Goal: Task Accomplishment & Management: Use online tool/utility

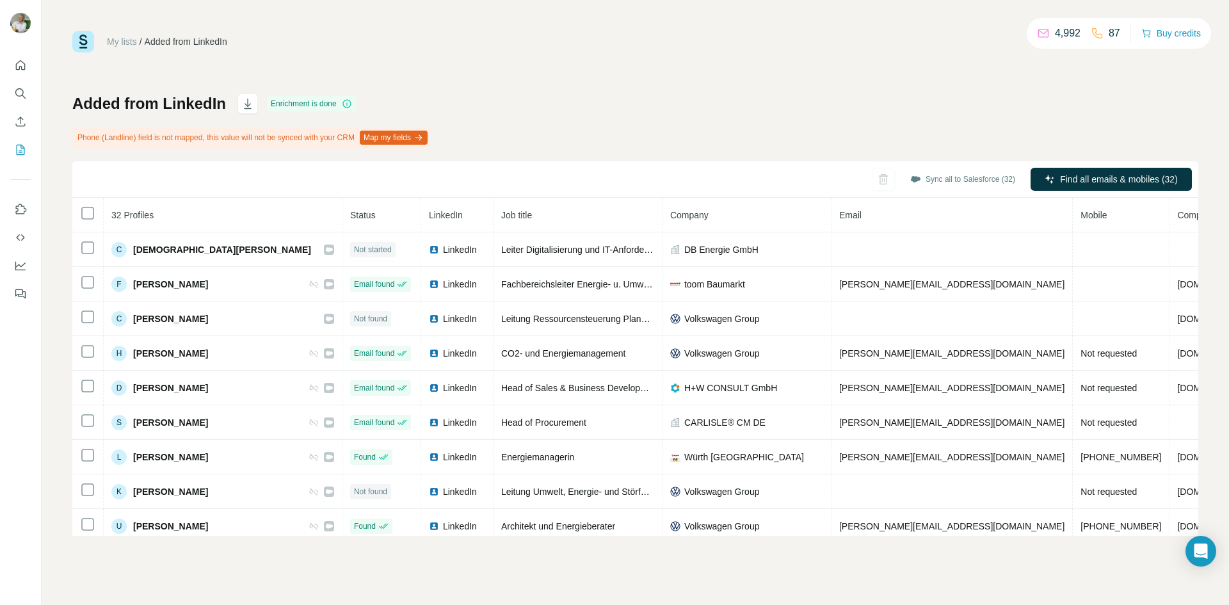
click at [424, 132] on icon "button" at bounding box center [418, 137] width 10 height 10
click at [962, 182] on button "Sync all to Salesforce (32)" at bounding box center [962, 179] width 123 height 19
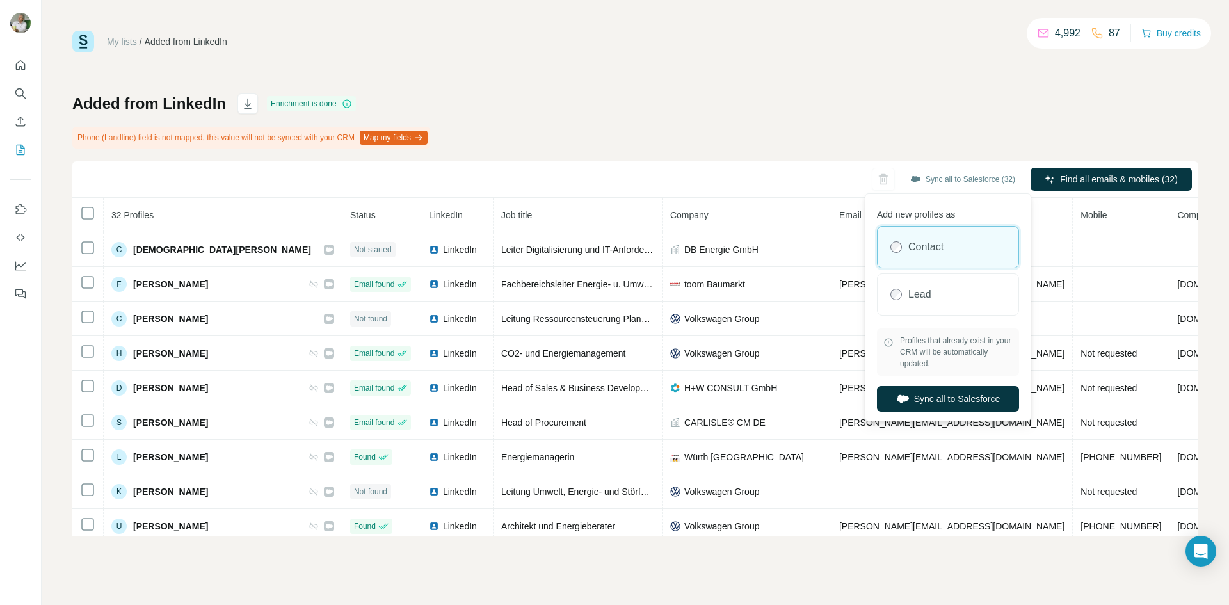
click at [961, 360] on span "Profiles that already exist in your CRM will be automatically updated." at bounding box center [956, 352] width 113 height 35
click at [545, 67] on div "My lists / Added from LinkedIn 4,992 87 Buy credits Added from LinkedIn Enrichm…" at bounding box center [635, 283] width 1126 height 505
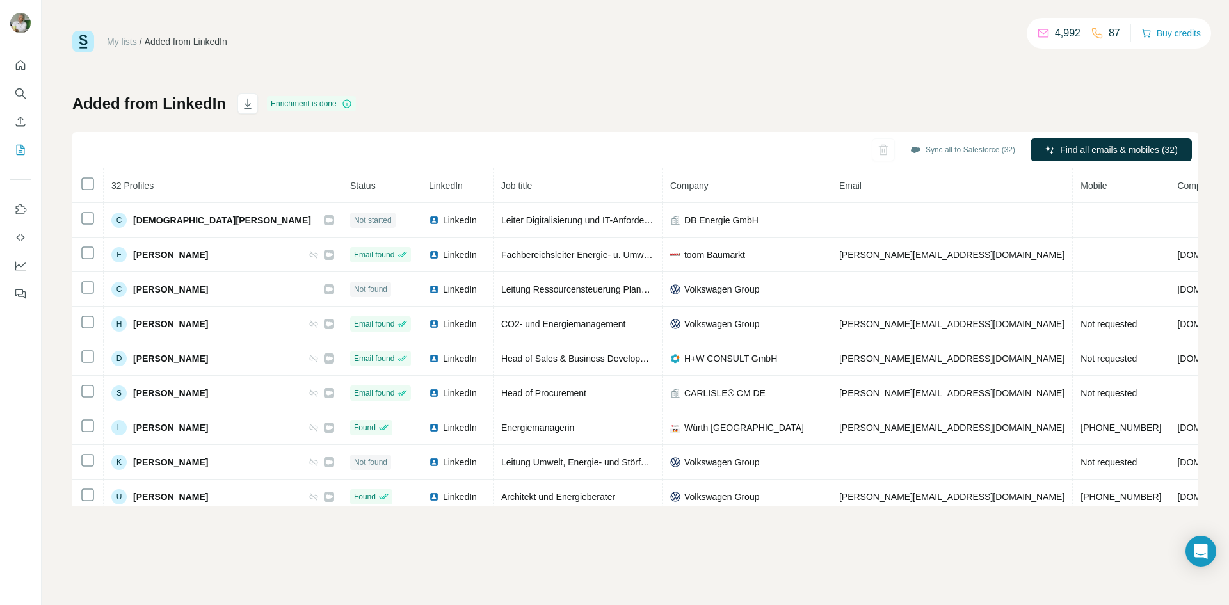
click at [678, 72] on div "My lists / Added from LinkedIn 4,992 87 Buy credits Added from LinkedIn Enrichm…" at bounding box center [635, 268] width 1126 height 475
click at [505, 82] on div "My lists / Added from LinkedIn 4,992 87 Buy credits Added from LinkedIn Enrichm…" at bounding box center [635, 268] width 1126 height 475
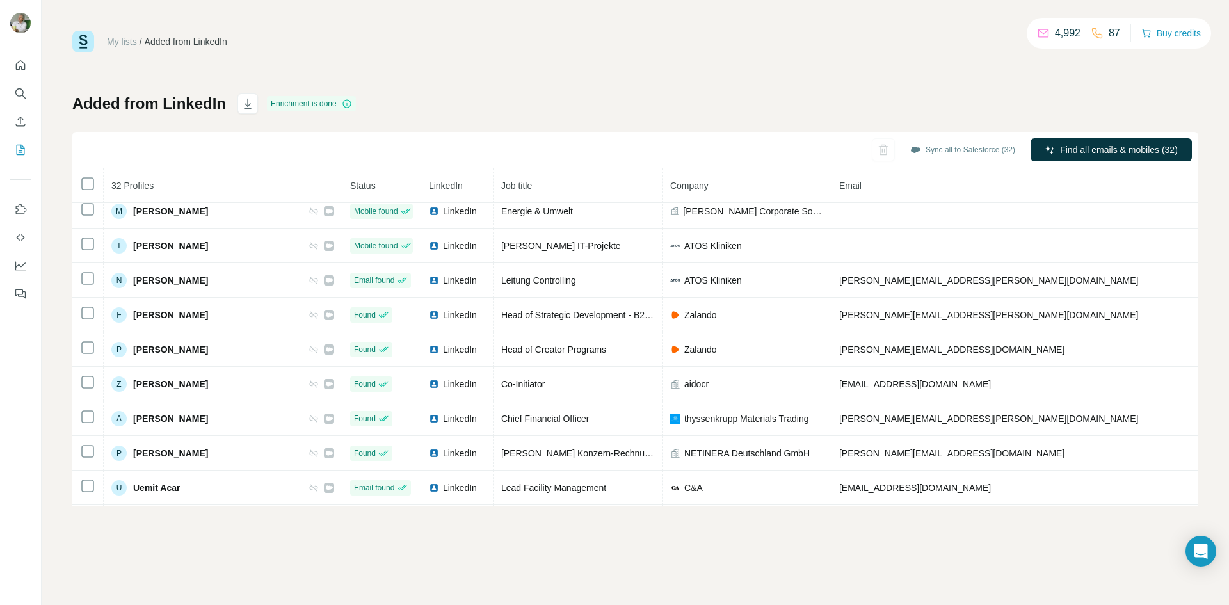
scroll to position [384, 0]
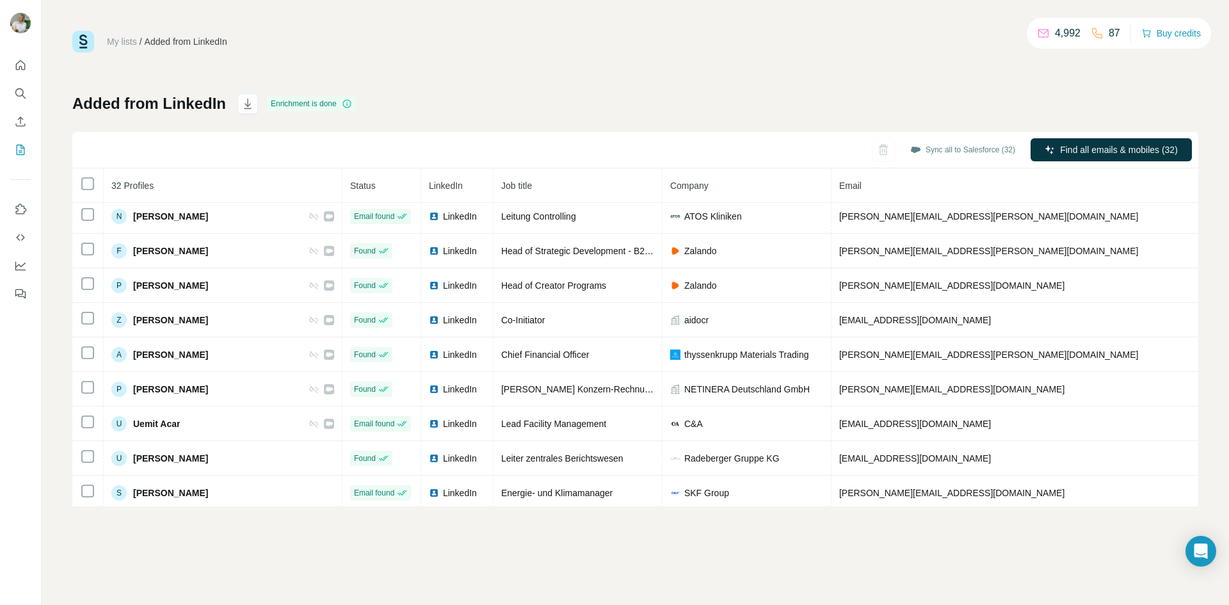
click at [472, 91] on div "My lists / Added from LinkedIn 4,992 87 Buy credits Added from LinkedIn Enrichm…" at bounding box center [635, 268] width 1126 height 475
click at [912, 50] on div "My lists / Added from LinkedIn 4,992 87 Buy credits" at bounding box center [635, 42] width 1126 height 22
click at [850, 70] on div "My lists / Added from LinkedIn 4,992 87 Buy credits Added from LinkedIn Enrichm…" at bounding box center [635, 268] width 1126 height 475
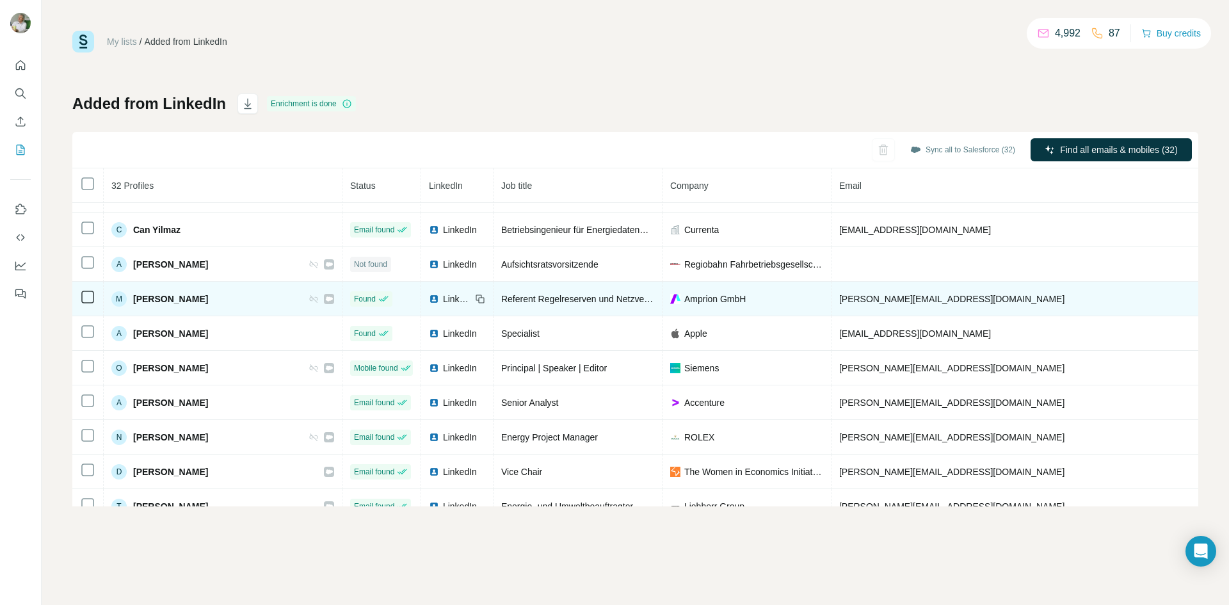
scroll to position [681, 0]
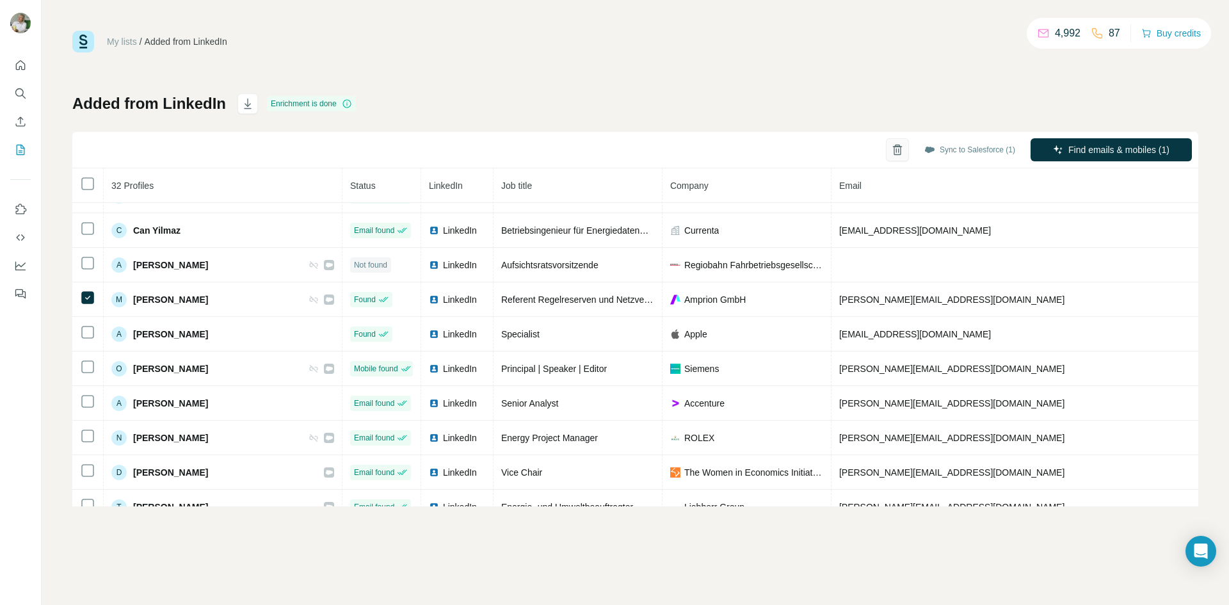
click at [891, 155] on icon "button" at bounding box center [897, 149] width 13 height 13
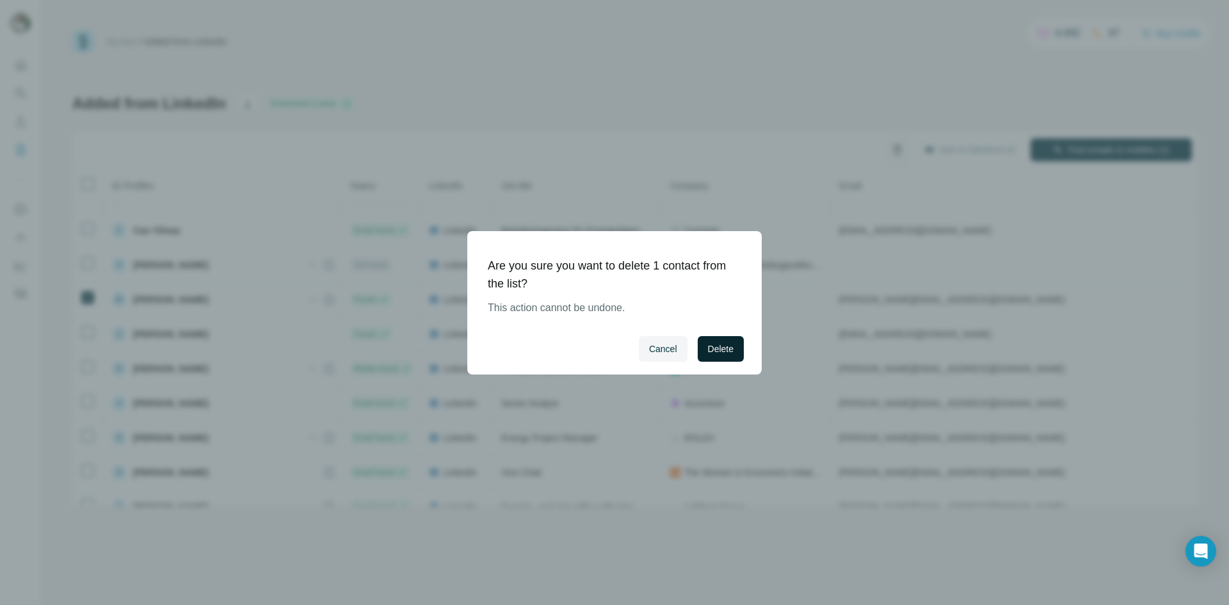
click at [710, 342] on span "Delete" at bounding box center [721, 348] width 26 height 13
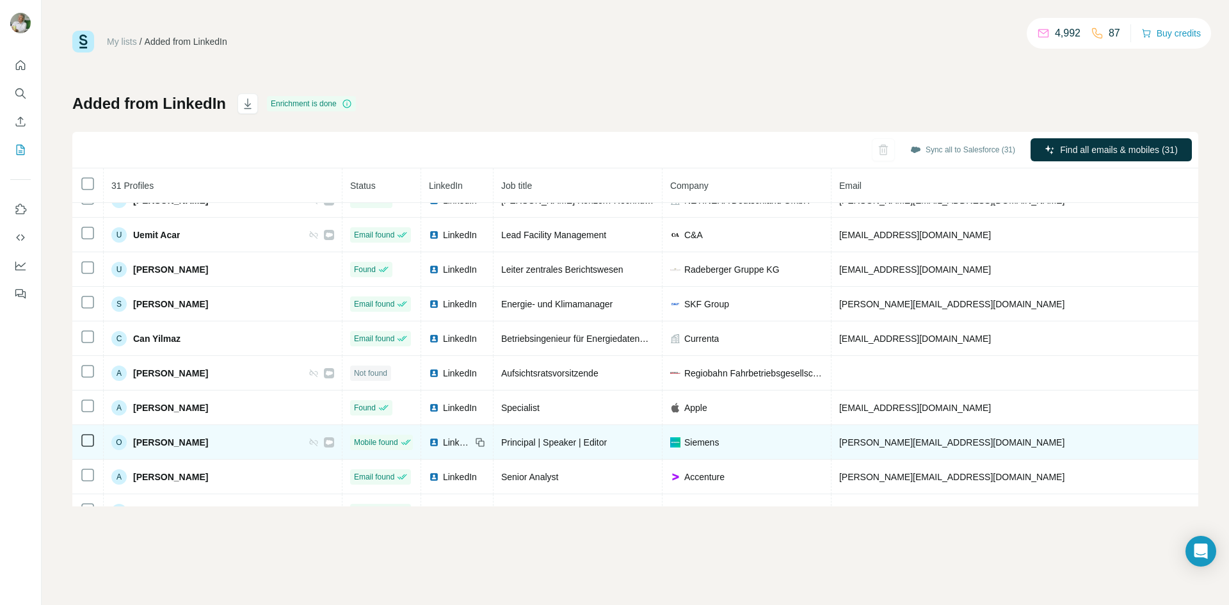
scroll to position [553, 0]
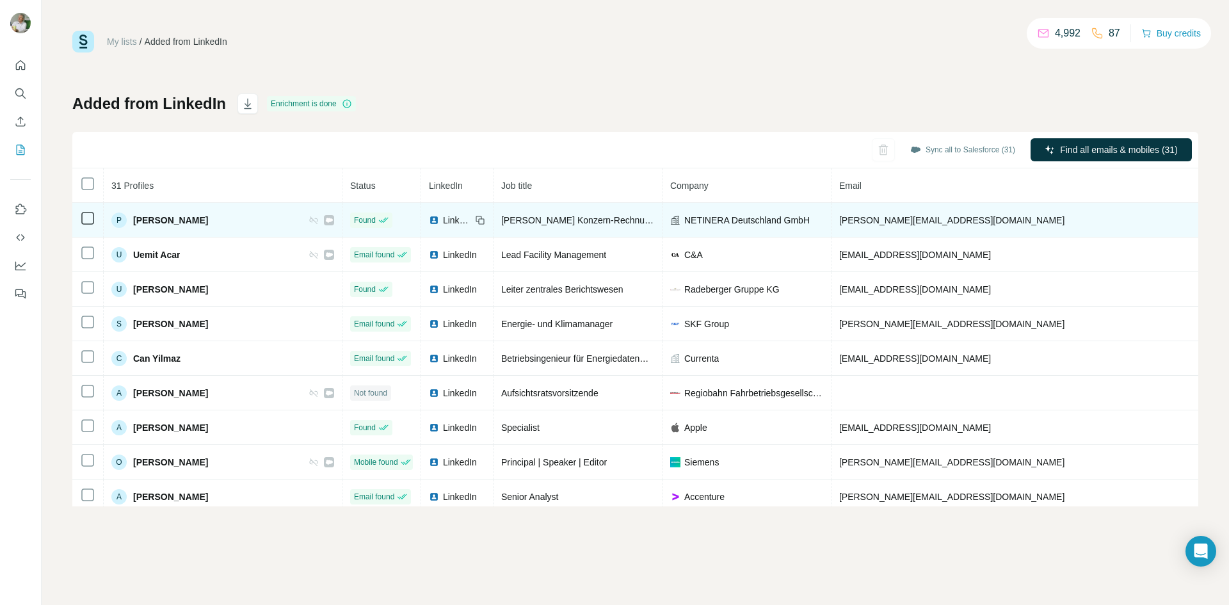
drag, startPoint x: 194, startPoint y: 218, endPoint x: 132, endPoint y: 218, distance: 62.1
click at [132, 218] on div "P Paolo Bialetti" at bounding box center [222, 219] width 223 height 15
copy span "Paolo Bialetti"
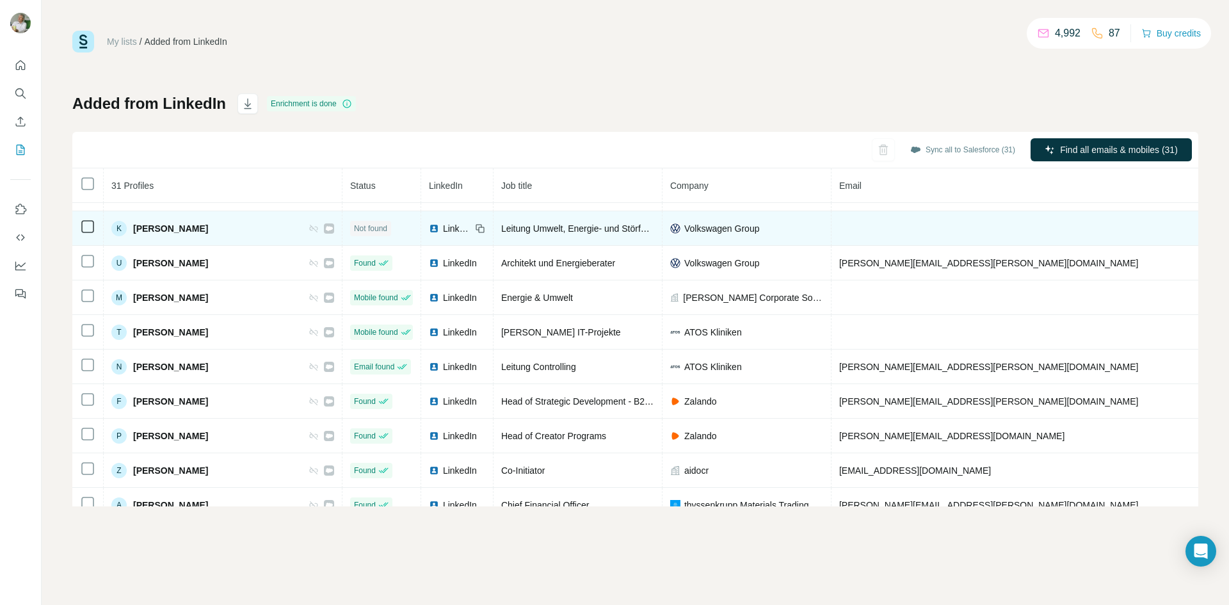
scroll to position [256, 0]
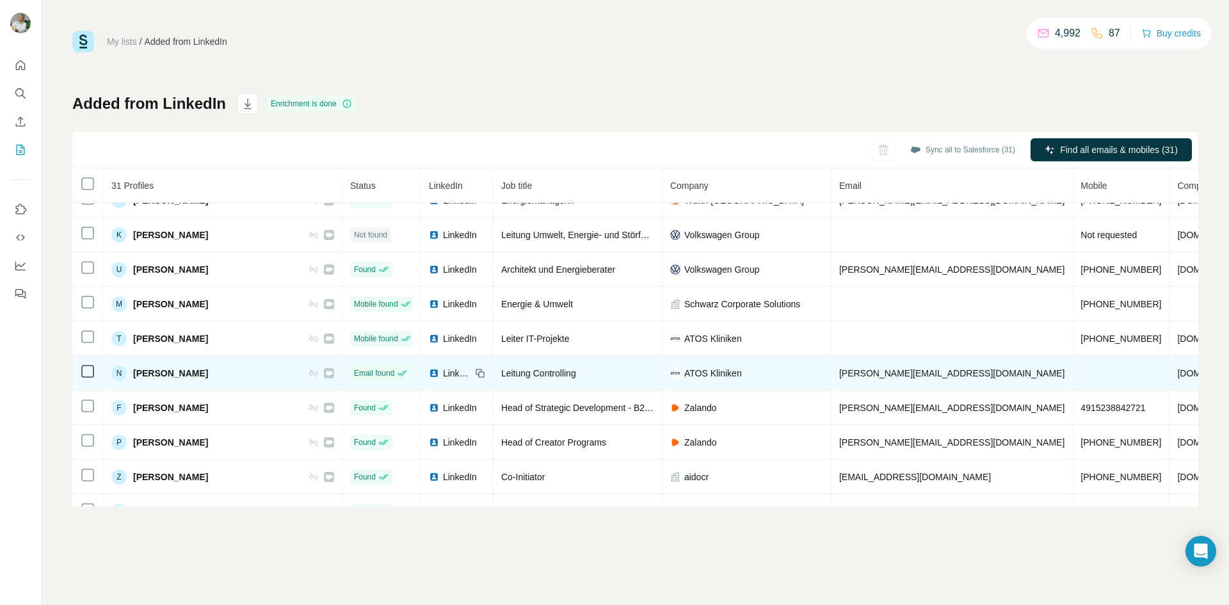
scroll to position [256, 0]
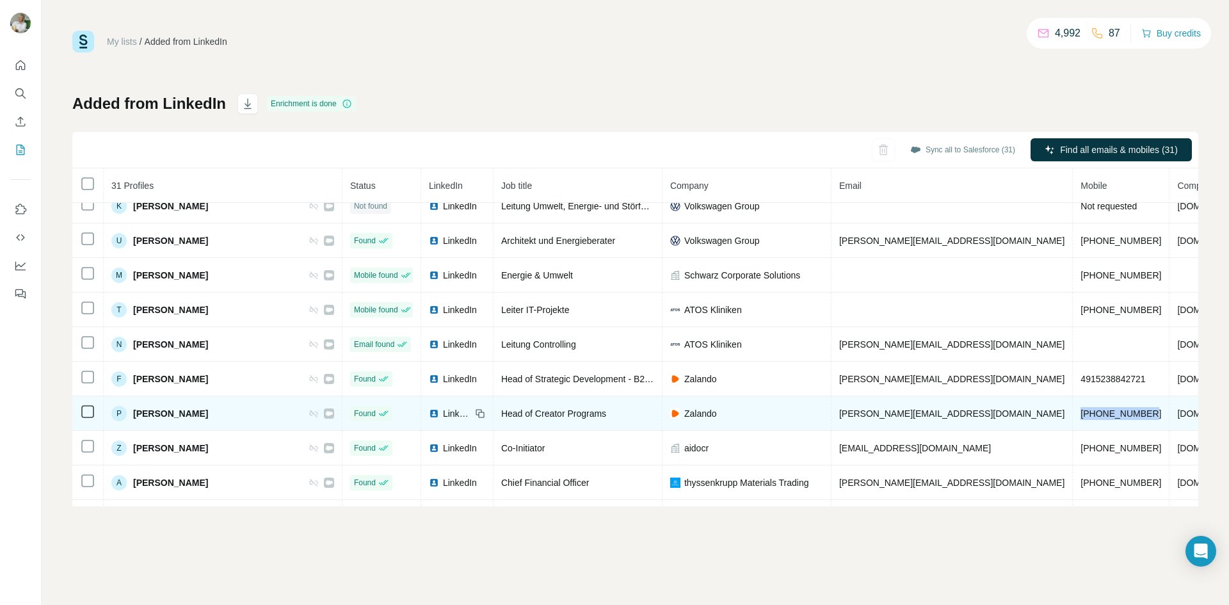
drag, startPoint x: 1028, startPoint y: 412, endPoint x: 956, endPoint y: 412, distance: 72.3
click at [1072, 412] on td "[PHONE_NUMBER]" at bounding box center [1120, 413] width 97 height 35
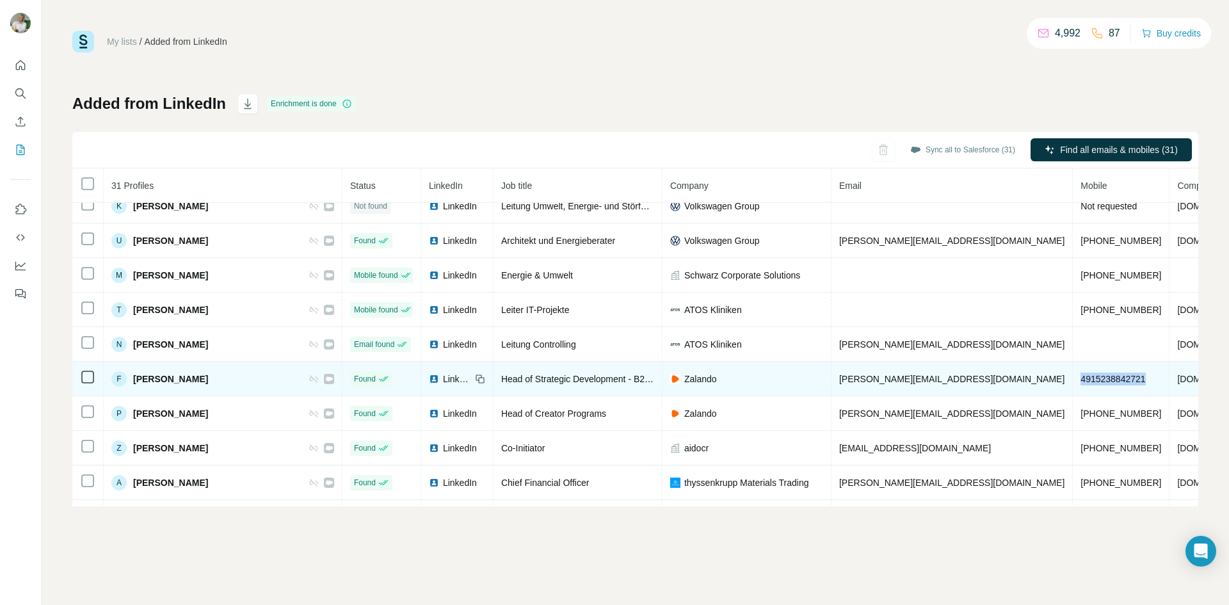
drag, startPoint x: 1027, startPoint y: 382, endPoint x: 950, endPoint y: 385, distance: 77.5
click at [1072, 385] on td "4915238842721" at bounding box center [1120, 379] width 97 height 35
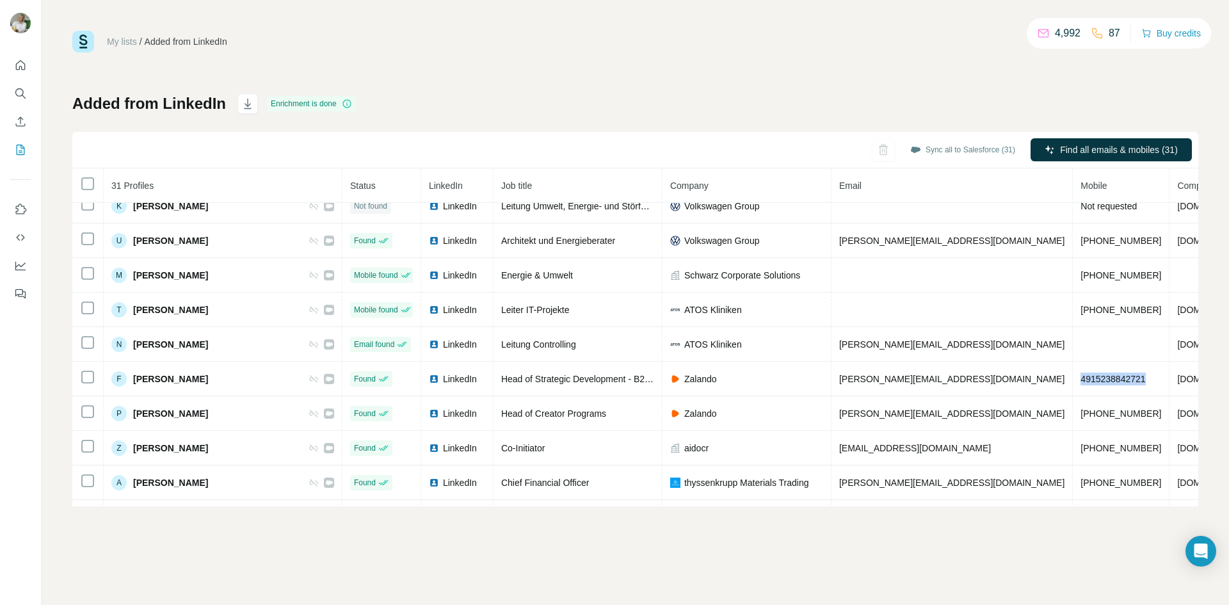
copy span "4915238842721"
click at [560, 51] on div "My lists / Added from LinkedIn 4,992 87 Buy credits" at bounding box center [635, 42] width 1126 height 22
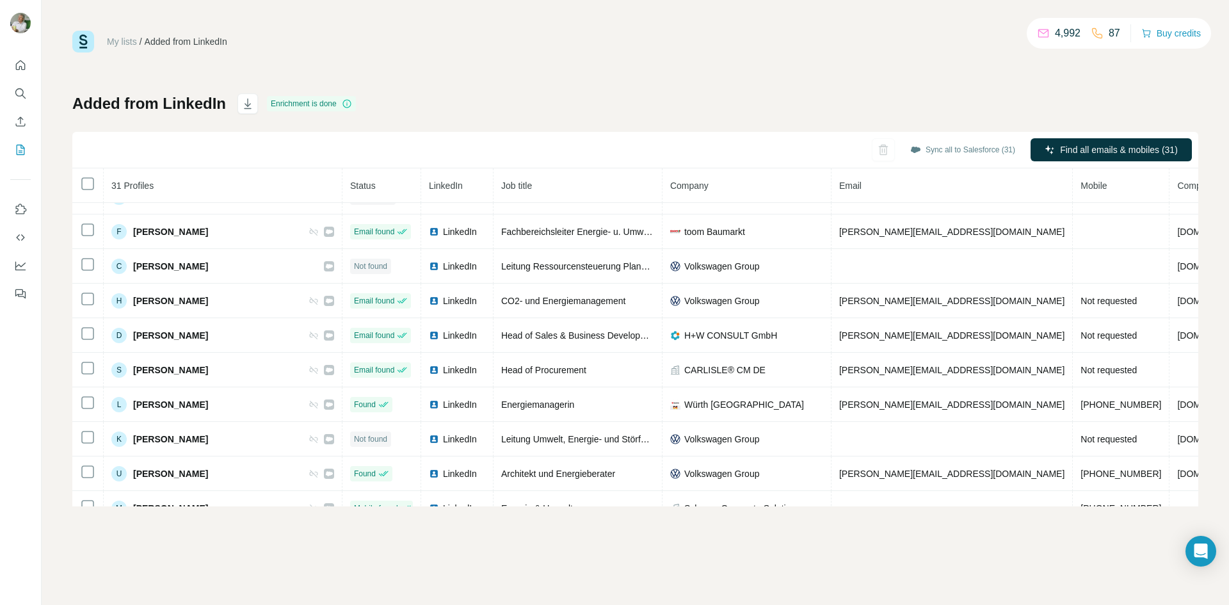
scroll to position [0, 0]
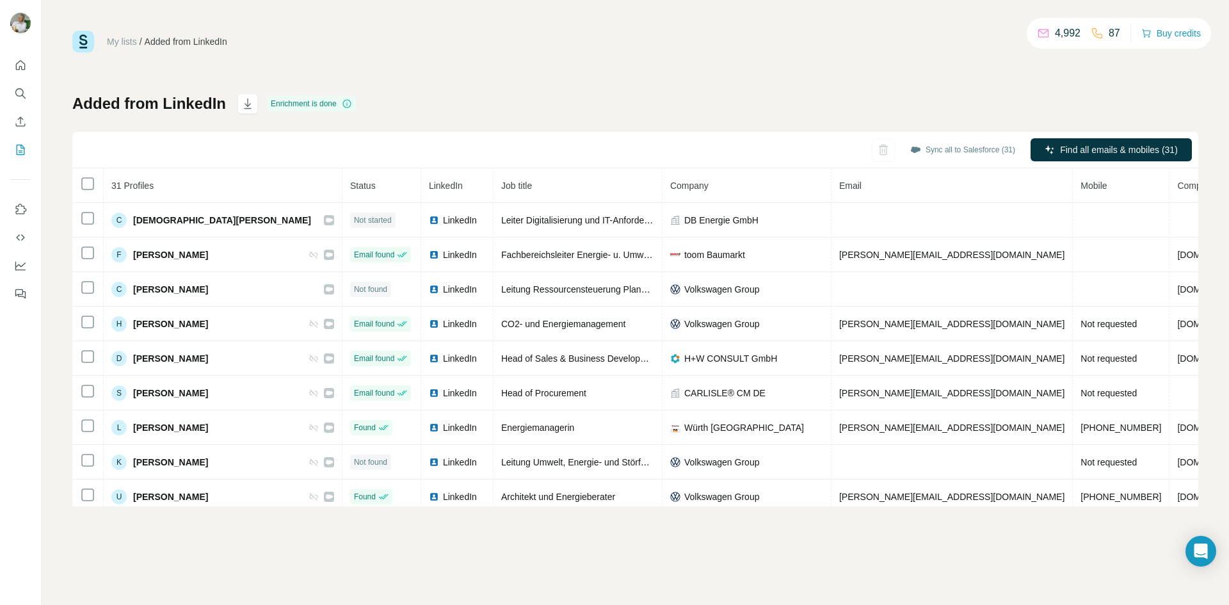
click at [479, 77] on div "My lists / Added from LinkedIn 4,992 87 Buy credits Added from LinkedIn Enrichm…" at bounding box center [635, 268] width 1126 height 475
